Goal: Transaction & Acquisition: Purchase product/service

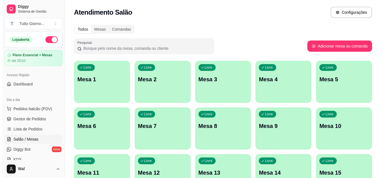
scroll to position [56, 0]
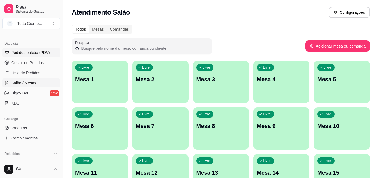
click at [24, 51] on span "Pedidos balcão (PDV)" at bounding box center [30, 53] width 39 height 6
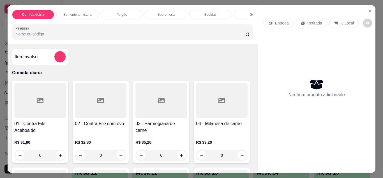
click at [279, 21] on p "Entrega" at bounding box center [282, 23] width 14 height 6
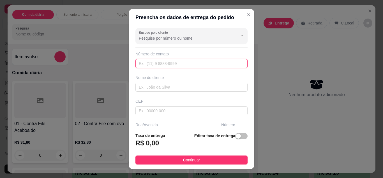
click at [167, 65] on input "text" at bounding box center [192, 63] width 112 height 9
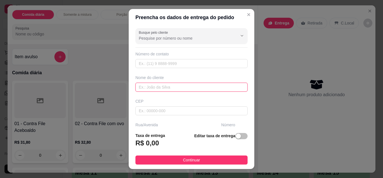
click at [157, 89] on input "text" at bounding box center [192, 87] width 112 height 9
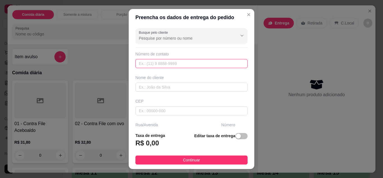
click at [144, 62] on input "text" at bounding box center [192, 63] width 112 height 9
click at [143, 64] on input "text" at bounding box center [192, 63] width 112 height 9
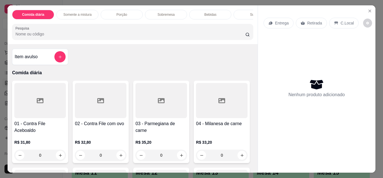
click at [278, 20] on p "Entrega" at bounding box center [282, 23] width 14 height 6
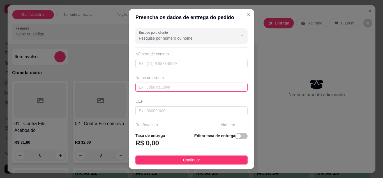
click at [154, 88] on input "text" at bounding box center [192, 87] width 112 height 9
type input "KATIA"
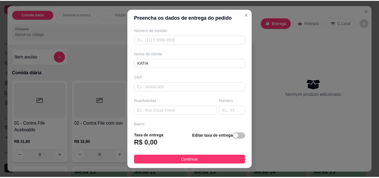
scroll to position [34, 0]
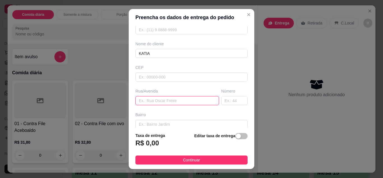
click at [170, 100] on input "text" at bounding box center [178, 100] width 84 height 9
click at [172, 100] on input "[PERSON_NAME]" at bounding box center [178, 100] width 84 height 9
click at [170, 100] on input "[PERSON_NAME]" at bounding box center [178, 100] width 84 height 9
type input "ALMIRANTE [PERSON_NAME]"
click at [225, 101] on input "text" at bounding box center [234, 100] width 26 height 9
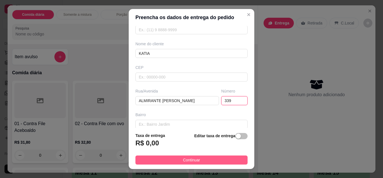
type input "339"
click at [219, 160] on button "Continuar" at bounding box center [192, 159] width 112 height 9
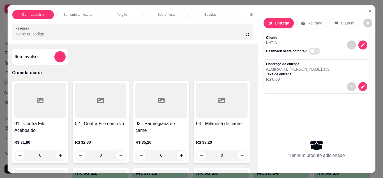
click at [58, 157] on div "0" at bounding box center [40, 154] width 52 height 11
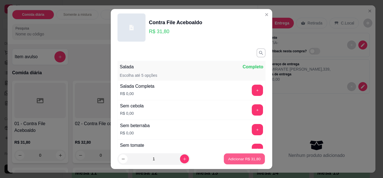
click at [248, 155] on button "Adicionar R$ 31,80" at bounding box center [244, 158] width 41 height 11
type input "1"
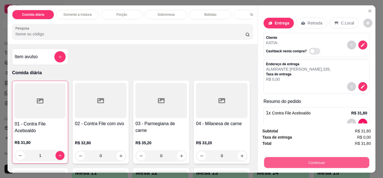
click at [310, 157] on button "Continuar" at bounding box center [316, 162] width 105 height 11
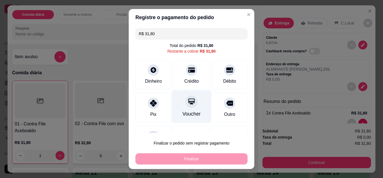
click at [186, 108] on div at bounding box center [192, 101] width 12 height 12
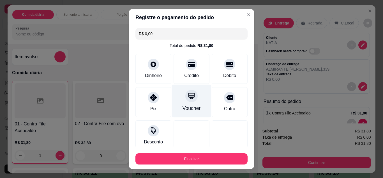
type input "R$ 0,00"
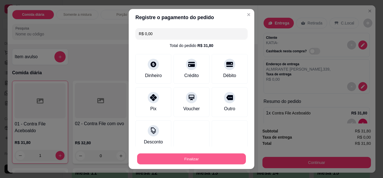
click at [200, 158] on button "Finalizar" at bounding box center [191, 158] width 109 height 11
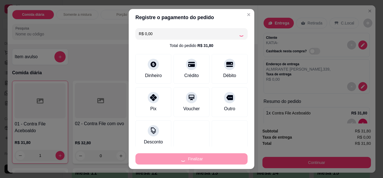
type input "0"
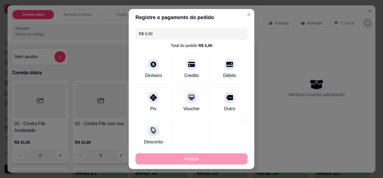
type input "-R$ 31,80"
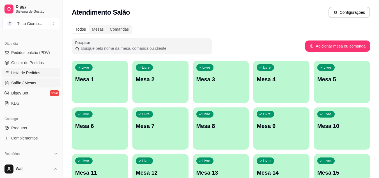
click at [19, 72] on span "Lista de Pedidos" at bounding box center [25, 73] width 29 height 6
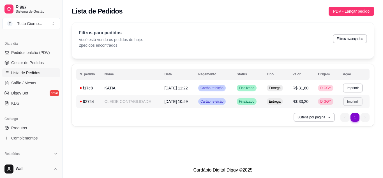
click at [355, 102] on button "Imprimir" at bounding box center [353, 101] width 19 height 9
click at [344, 124] on button "IMPRESSORA CAIXA" at bounding box center [343, 120] width 40 height 9
click at [356, 87] on button "Imprimir" at bounding box center [353, 87] width 19 height 9
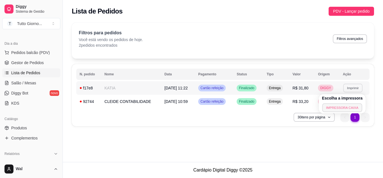
click at [354, 108] on button "IMPRESSORA CAIXA" at bounding box center [343, 107] width 40 height 9
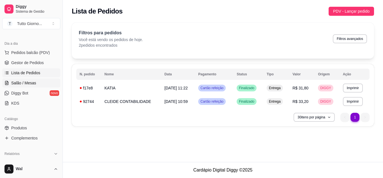
click at [25, 82] on span "Salão / Mesas" at bounding box center [23, 83] width 25 height 6
